Goal: Contribute content: Add original content to the website for others to see

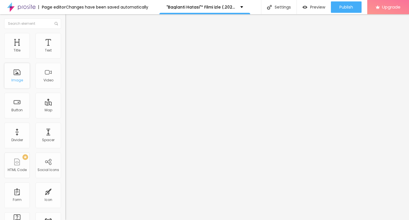
click at [18, 76] on div "Image" at bounding box center [17, 76] width 26 height 26
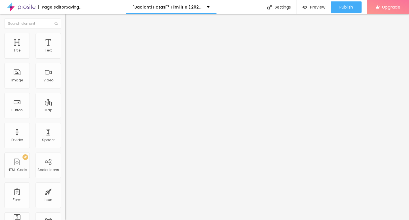
click at [65, 48] on img at bounding box center [66, 45] width 3 height 3
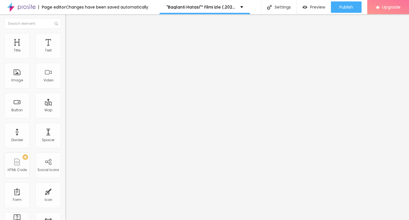
click at [65, 117] on input "https://" at bounding box center [99, 114] width 68 height 6
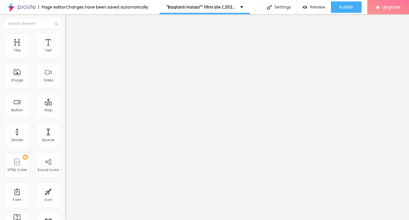
click at [65, 62] on div "Image description (Alt)" at bounding box center [97, 55] width 65 height 14
click at [65, 117] on input "https://" at bounding box center [99, 114] width 68 height 6
paste input "streamzy.fun/tr/movie/1441599/baglanti-hatasi-"
click at [65, 117] on input "https://streamzy.fun/tr/movie/1441599/baglanti-hatasi-albom" at bounding box center [99, 114] width 68 height 6
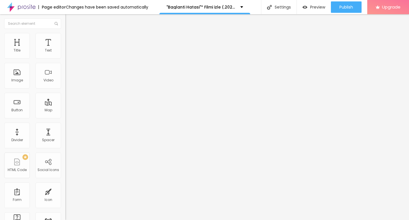
type input "https://streamzy.fun/tr/movie/1441599/baglanti-hatasi-albom"
click at [70, 18] on div "Edit Image" at bounding box center [85, 20] width 30 height 5
click at [24, 108] on div "Button" at bounding box center [17, 106] width 26 height 26
click at [21, 55] on div "Title" at bounding box center [17, 46] width 26 height 26
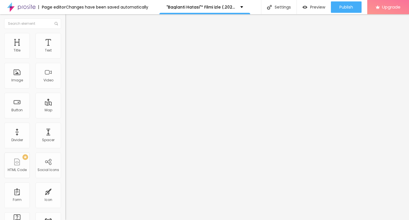
click at [65, 68] on img at bounding box center [67, 66] width 4 height 4
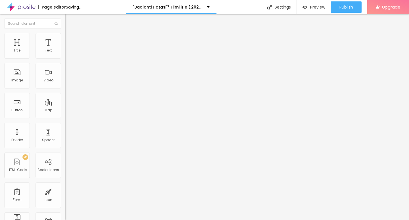
click at [65, 117] on input "https://" at bounding box center [99, 114] width 68 height 6
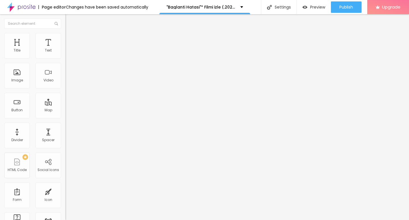
type input "https://streamzy.fun/tr/movie/1441599/baglanti-hatasi-albom"
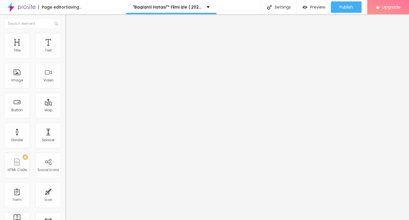
click at [65, 117] on input "https://streamzy.fun/tr/movie/1441599/baglanti-hatasi-albom" at bounding box center [99, 114] width 68 height 6
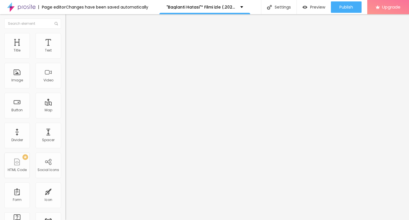
click at [65, 127] on div "Text Click me Align Size Default Small Default Big Link URL https://streamzy.fu…" at bounding box center [97, 85] width 65 height 83
click at [65, 53] on input "Click me" at bounding box center [99, 51] width 68 height 6
paste input "Filmi Buradan İzleyin ▶▶ Baglanti Hatasi 2025 İzle - Filmi Full [HD]"
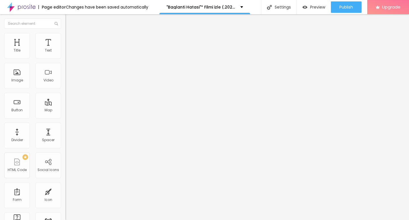
scroll to position [0, 59]
type input "Filmi Buradan İzleyin ▶▶ Baglanti Hatasi 2025 İzle - Filmi Full [HD]"
click at [65, 153] on div "Edit Button Content Style Advanced Text Filmi Buradan İzleyin ▶▶ Baglanti Hatas…" at bounding box center [97, 116] width 65 height 205
click at [70, 22] on div "Edit Button" at bounding box center [85, 20] width 30 height 5
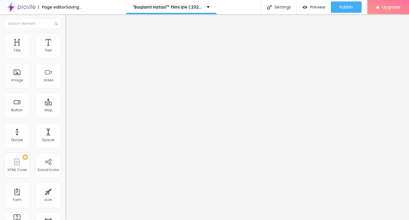
click at [65, 53] on input "Click me" at bounding box center [99, 51] width 68 height 6
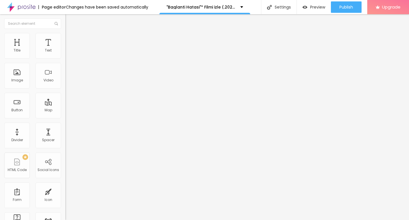
paste input "Filmi Buradan İzleyin ▶▶ Baglanti Hatasi 2025 İzle - Filmi Full [HD]"
type input "Filmi Buradan İzleyin ▶▶ Baglanti Hatasi 2025 İzle - Filmi Full [HD]"
click at [65, 117] on input "https://" at bounding box center [99, 114] width 68 height 6
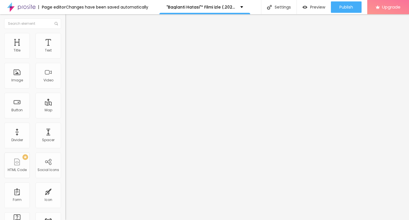
type input "https://streamzy.fun/tr/movie/1441599/baglanti-hatasi-albom"
click at [65, 74] on div "Align" at bounding box center [97, 72] width 65 height 22
click at [65, 68] on img at bounding box center [67, 66] width 4 height 4
click at [70, 21] on div "Edit Button" at bounding box center [85, 20] width 30 height 5
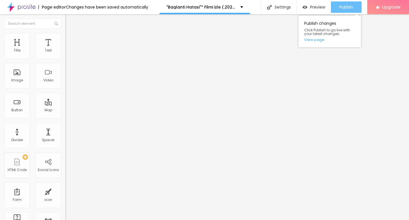
click at [342, 6] on span "Publish" at bounding box center [347, 7] width 14 height 5
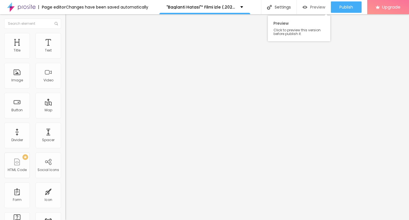
click at [321, 6] on span "Preview" at bounding box center [317, 7] width 15 height 5
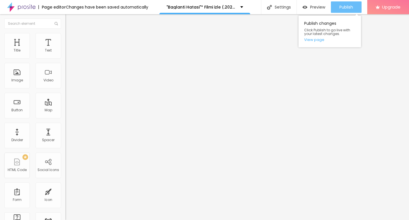
click at [337, 8] on button "Publish" at bounding box center [346, 6] width 31 height 11
click at [313, 41] on link "View page" at bounding box center [329, 40] width 51 height 4
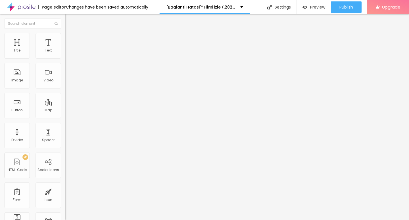
click at [70, 20] on img "button" at bounding box center [72, 20] width 5 height 5
click at [26, 5] on img at bounding box center [21, 7] width 28 height 14
